Goal: Information Seeking & Learning: Compare options

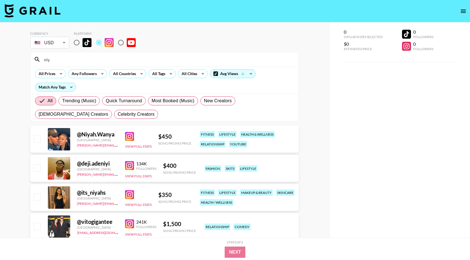
click at [127, 62] on input "niy" at bounding box center [168, 59] width 255 height 9
click at [113, 75] on div "All Countries" at bounding box center [123, 73] width 27 height 8
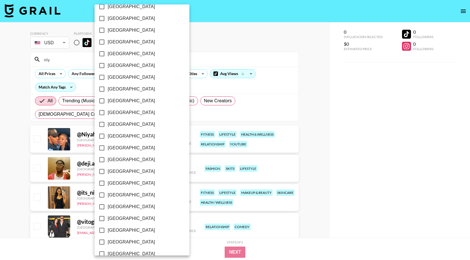
scroll to position [393, 0]
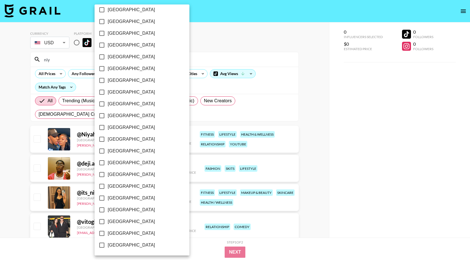
click at [128, 234] on span "[GEOGRAPHIC_DATA]" at bounding box center [131, 233] width 47 height 7
click at [108, 234] on input "[GEOGRAPHIC_DATA]" at bounding box center [102, 233] width 12 height 12
checkbox input "true"
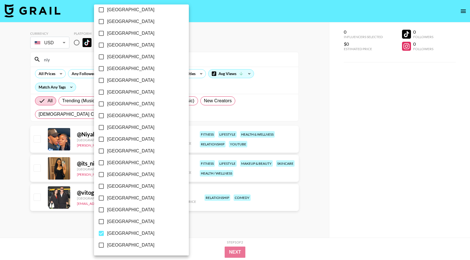
click at [208, 64] on div at bounding box center [235, 130] width 470 height 260
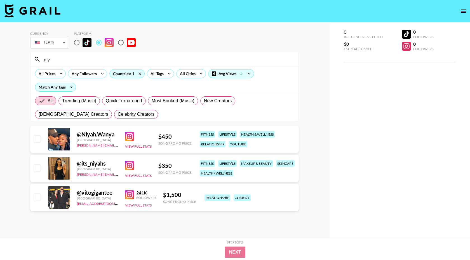
click at [74, 63] on input "niy" at bounding box center [168, 59] width 255 height 9
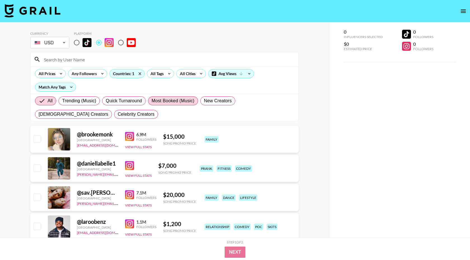
click at [161, 100] on span "Most Booked (Music)" at bounding box center [173, 100] width 43 height 7
click at [152, 101] on input "Most Booked (Music)" at bounding box center [152, 101] width 0 height 0
radio input "true"
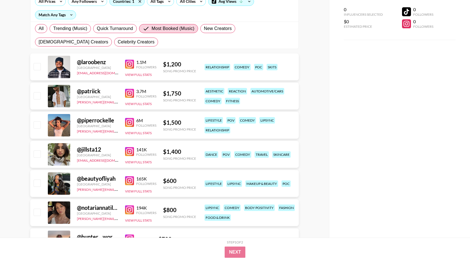
scroll to position [77, 0]
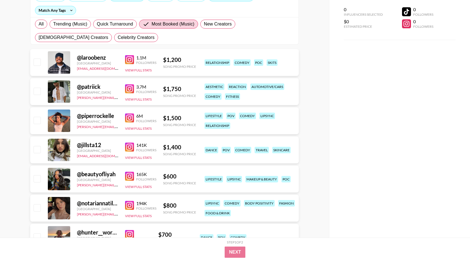
click at [130, 177] on img at bounding box center [129, 176] width 9 height 9
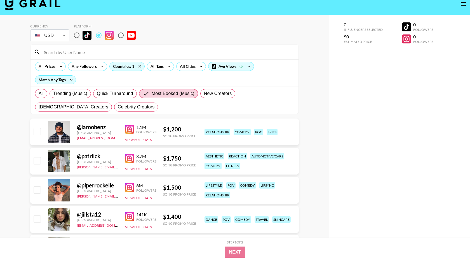
scroll to position [0, 0]
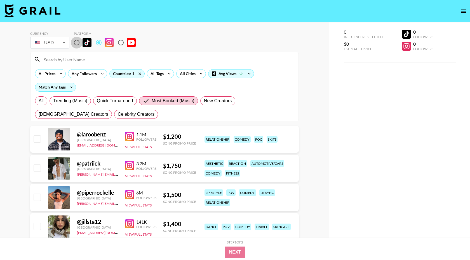
click at [79, 43] on input "radio" at bounding box center [77, 43] width 12 height 12
radio input "true"
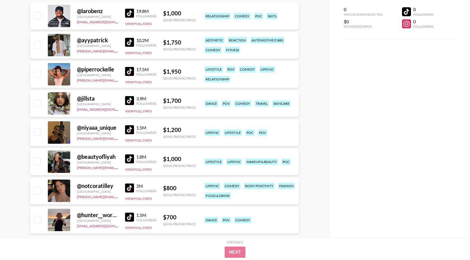
scroll to position [126, 0]
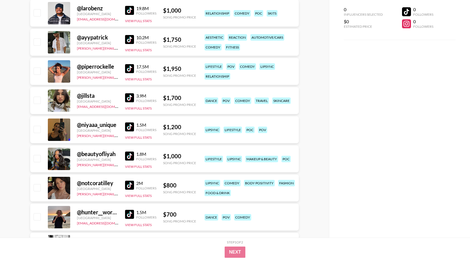
click at [133, 184] on img at bounding box center [129, 185] width 9 height 9
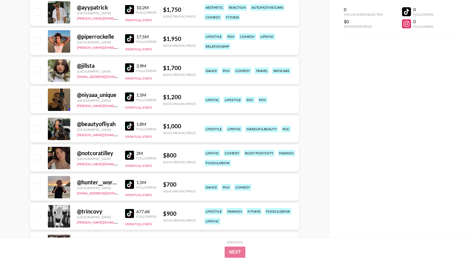
scroll to position [0, 0]
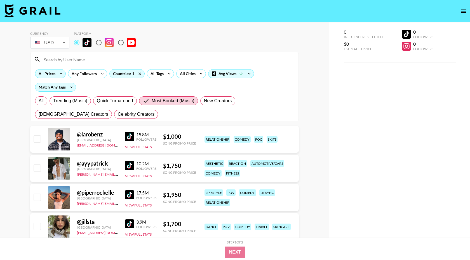
click at [54, 74] on div "All Prices" at bounding box center [45, 73] width 21 height 8
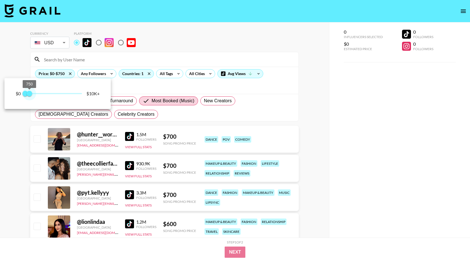
type input "1000"
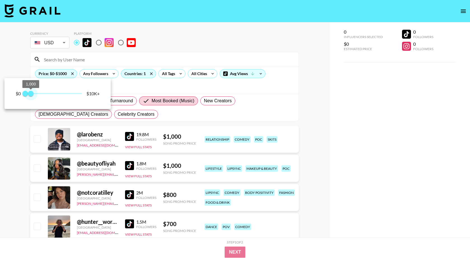
drag, startPoint x: 67, startPoint y: 92, endPoint x: 31, endPoint y: 90, distance: 35.7
click at [31, 91] on span "1,000" at bounding box center [31, 94] width 6 height 6
click at [118, 117] on div at bounding box center [235, 130] width 470 height 260
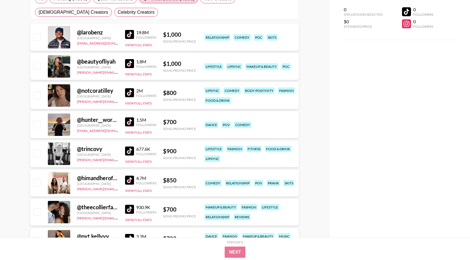
scroll to position [102, 0]
click at [128, 181] on img at bounding box center [129, 179] width 9 height 9
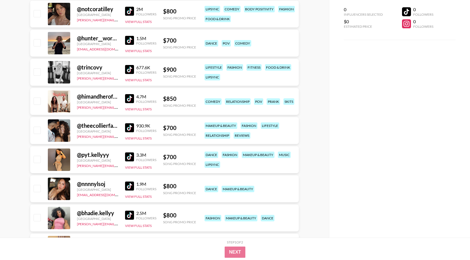
scroll to position [184, 0]
click at [129, 156] on img at bounding box center [129, 156] width 9 height 9
click at [129, 184] on img at bounding box center [129, 185] width 9 height 9
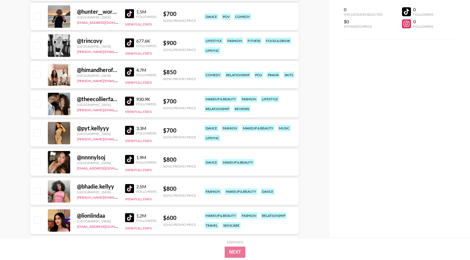
scroll to position [215, 0]
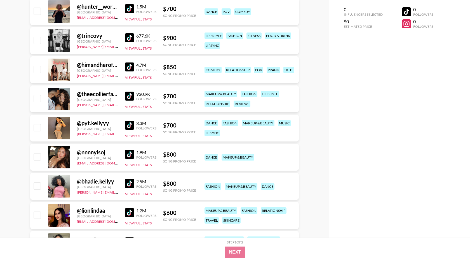
click at [128, 152] on img at bounding box center [129, 154] width 9 height 9
click at [130, 182] on img at bounding box center [129, 183] width 9 height 9
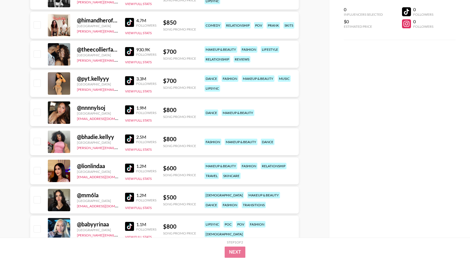
scroll to position [261, 0]
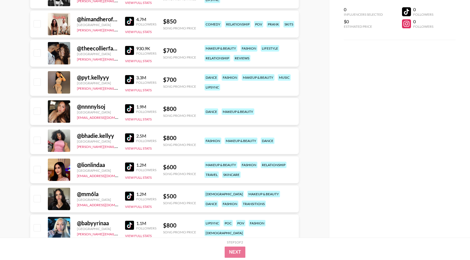
click at [131, 163] on img at bounding box center [129, 166] width 9 height 9
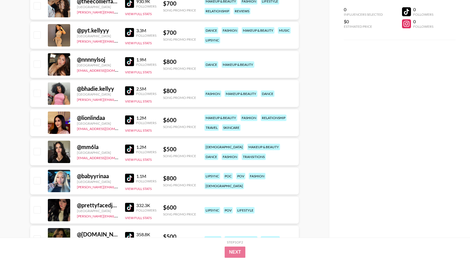
scroll to position [310, 0]
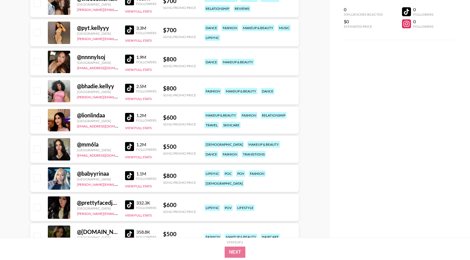
click at [131, 147] on img at bounding box center [129, 146] width 9 height 9
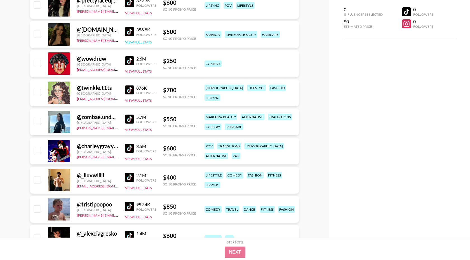
scroll to position [514, 0]
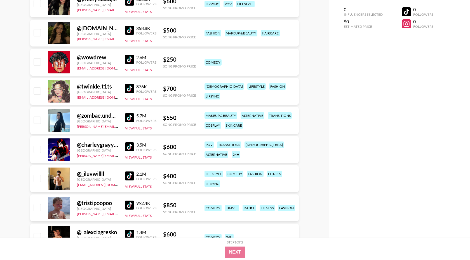
click at [131, 174] on img at bounding box center [129, 175] width 9 height 9
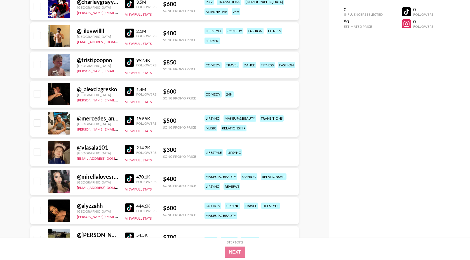
scroll to position [657, 0]
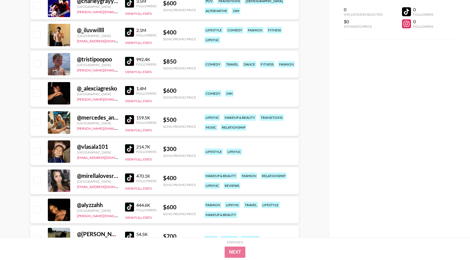
click at [130, 177] on img at bounding box center [129, 177] width 9 height 9
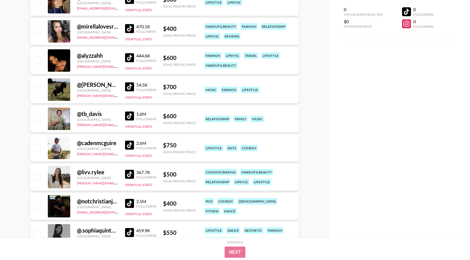
scroll to position [813, 0]
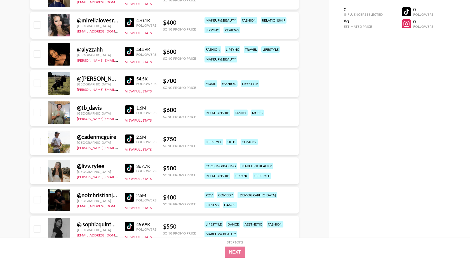
click at [134, 166] on img at bounding box center [129, 167] width 9 height 9
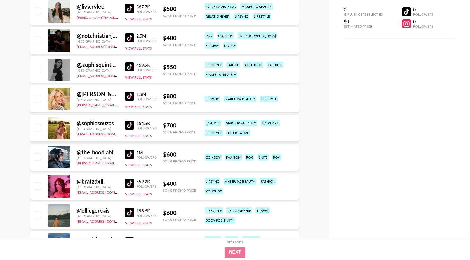
scroll to position [973, 0]
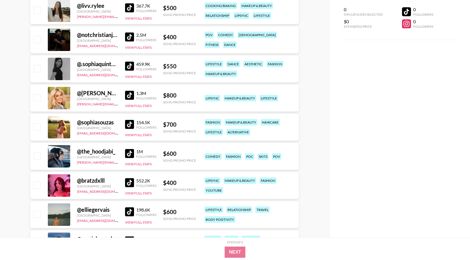
click at [128, 185] on img at bounding box center [129, 182] width 9 height 9
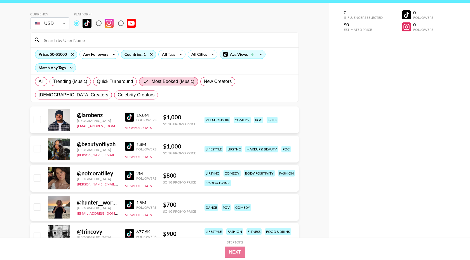
scroll to position [0, 0]
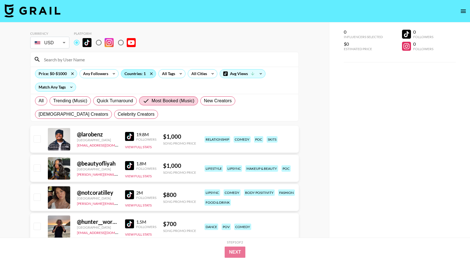
click at [137, 73] on div "Countries: 1" at bounding box center [138, 73] width 35 height 8
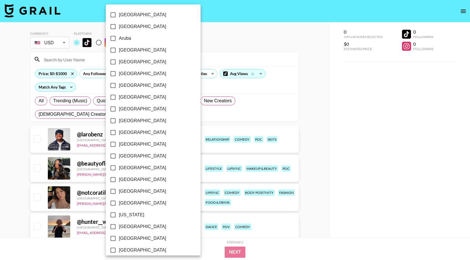
click at [209, 36] on div at bounding box center [235, 130] width 470 height 260
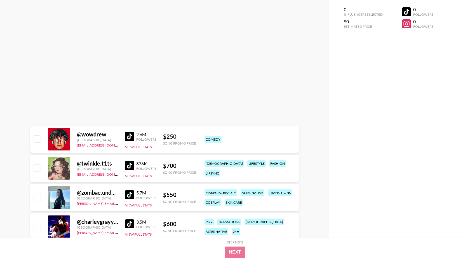
scroll to position [1386, 0]
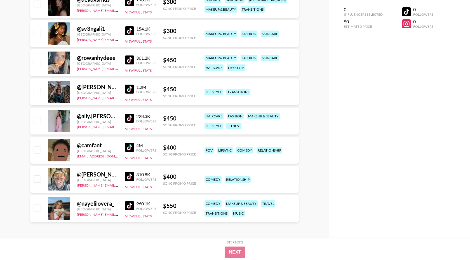
click at [131, 61] on img at bounding box center [129, 59] width 9 height 9
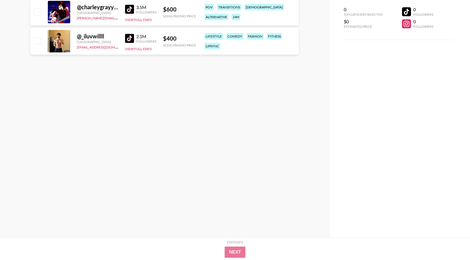
scroll to position [0, 0]
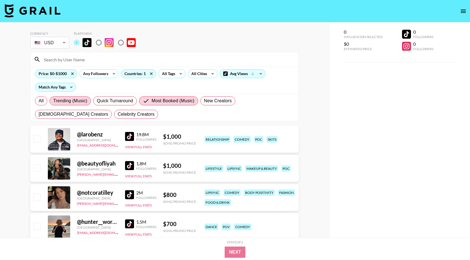
click at [83, 100] on span "Trending (Music)" at bounding box center [70, 100] width 34 height 7
click at [53, 101] on input "Trending (Music)" at bounding box center [53, 101] width 0 height 0
radio input "true"
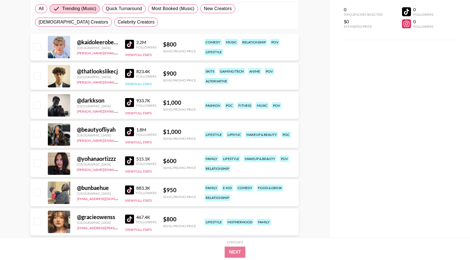
scroll to position [93, 0]
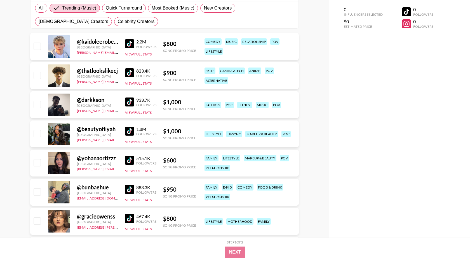
click at [129, 161] on img at bounding box center [129, 160] width 9 height 9
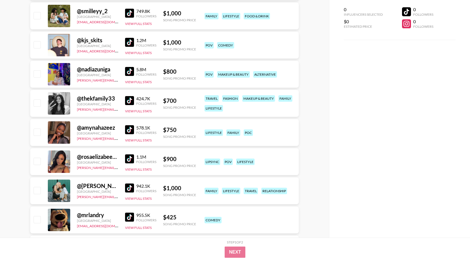
scroll to position [387, 0]
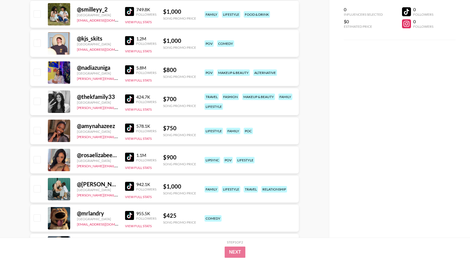
click at [130, 157] on img at bounding box center [129, 157] width 9 height 9
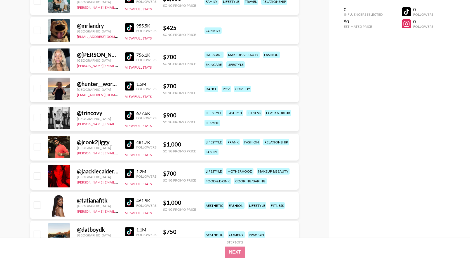
scroll to position [576, 0]
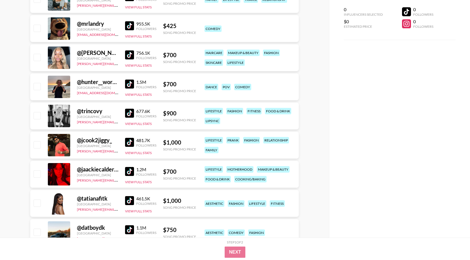
click at [129, 172] on img at bounding box center [129, 171] width 9 height 9
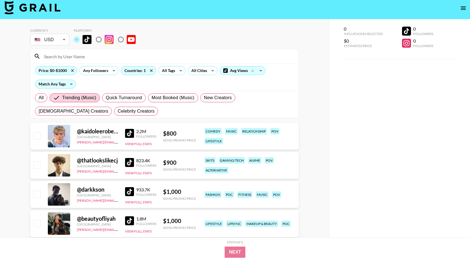
scroll to position [0, 0]
